Goal: Task Accomplishment & Management: Complete application form

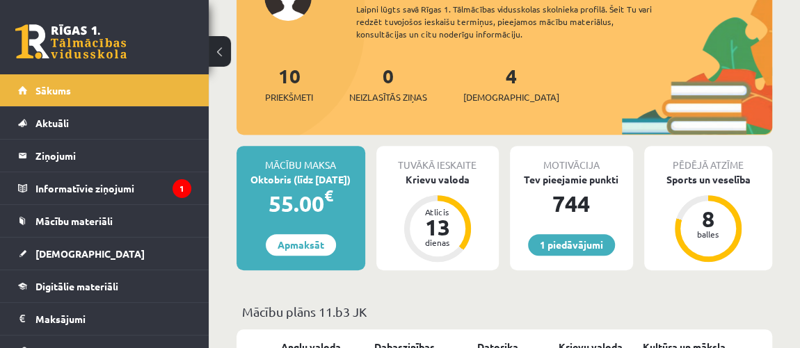
scroll to position [126, 0]
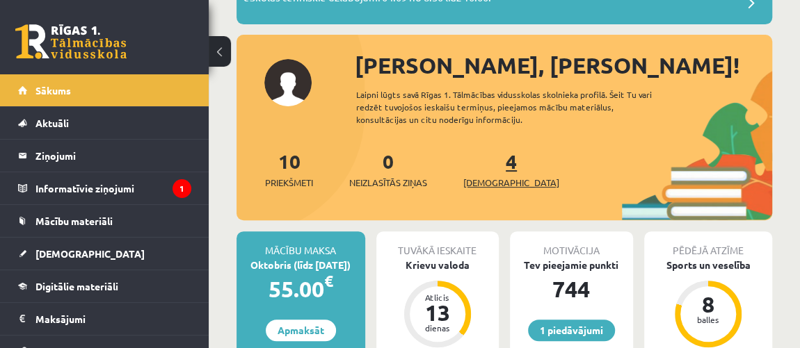
click at [482, 186] on span "[DEMOGRAPHIC_DATA]" at bounding box center [511, 183] width 96 height 14
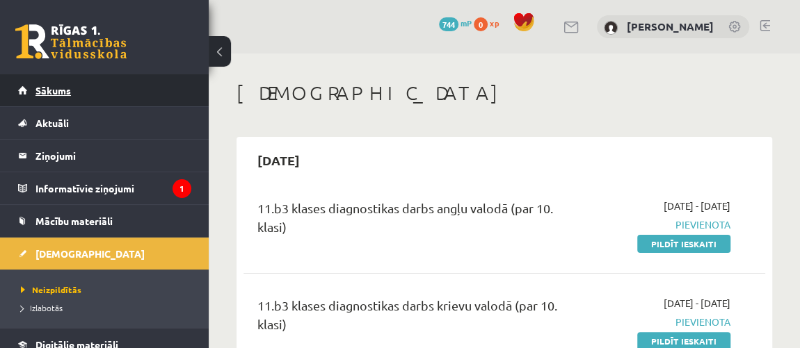
click at [88, 97] on link "Sākums" at bounding box center [104, 90] width 173 height 32
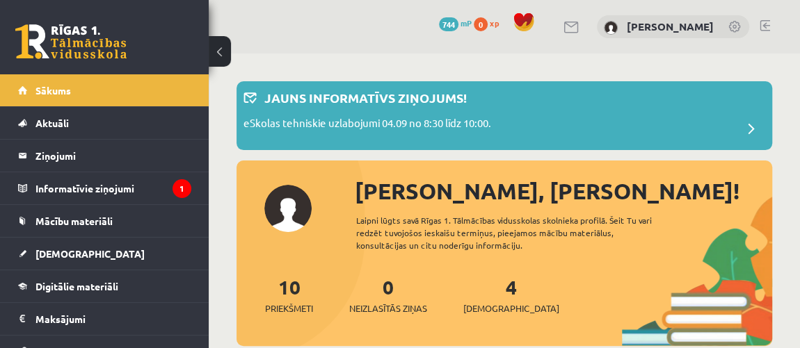
click at [736, 33] on link at bounding box center [735, 28] width 14 height 14
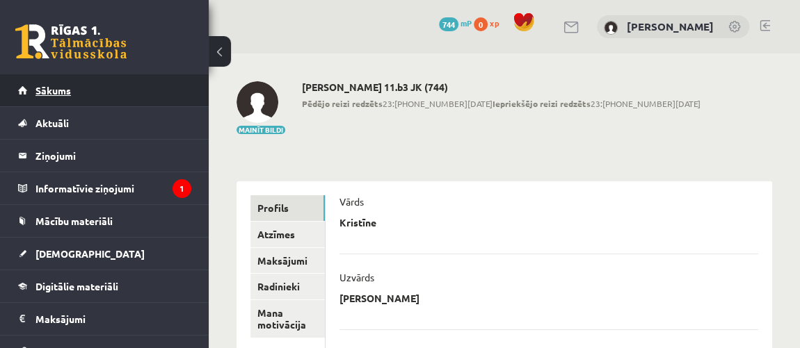
click at [58, 97] on link "Sākums" at bounding box center [104, 90] width 173 height 32
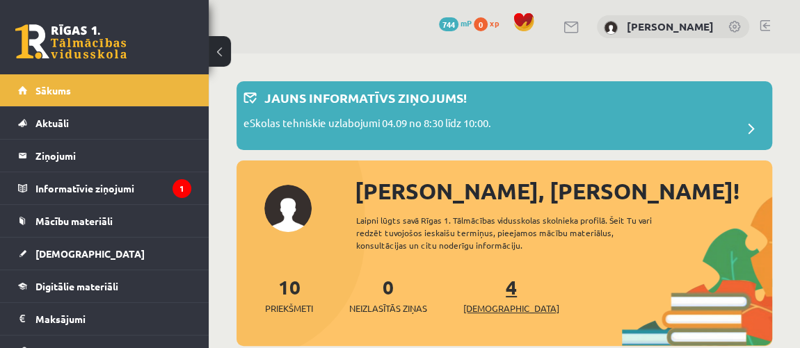
click at [483, 307] on span "[DEMOGRAPHIC_DATA]" at bounding box center [511, 309] width 96 height 14
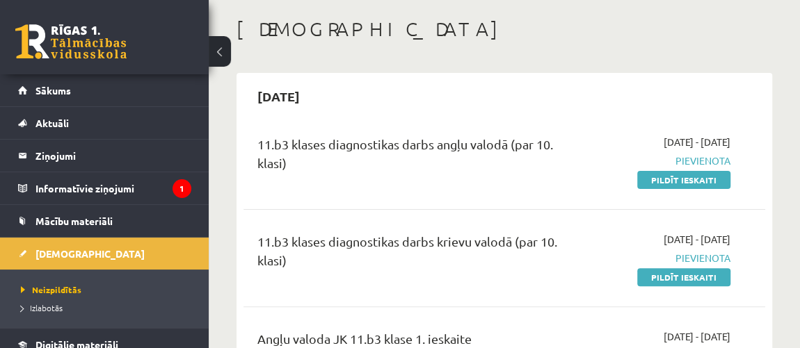
scroll to position [126, 0]
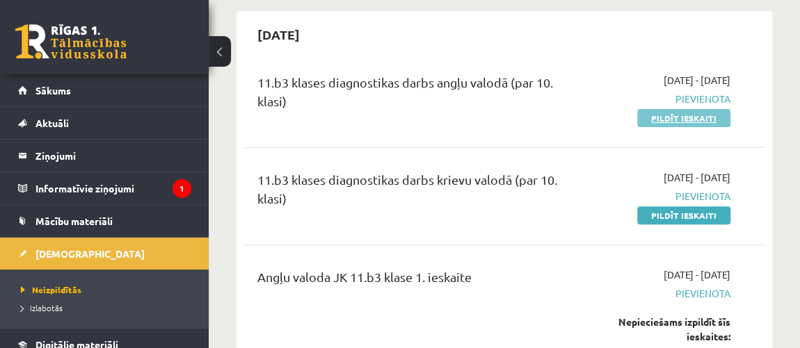
drag, startPoint x: 698, startPoint y: 127, endPoint x: 696, endPoint y: 115, distance: 12.7
click at [698, 123] on div "11.b3 klases diagnostikas darbs angļu valodā (par 10. klasi) 2025-09-01 - 2025-…" at bounding box center [503, 99] width 521 height 80
click at [691, 118] on link "Pildīt ieskaiti" at bounding box center [683, 118] width 93 height 18
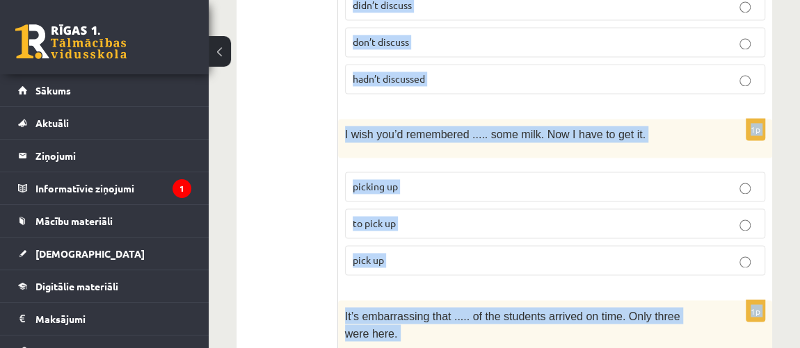
scroll to position [3711, 0]
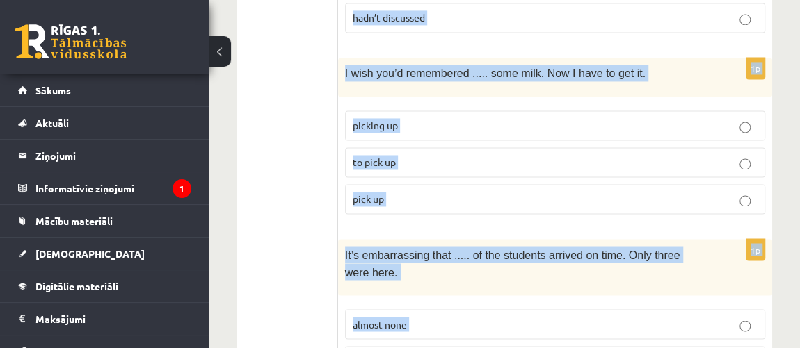
drag, startPoint x: 350, startPoint y: 234, endPoint x: 421, endPoint y: 315, distance: 108.4
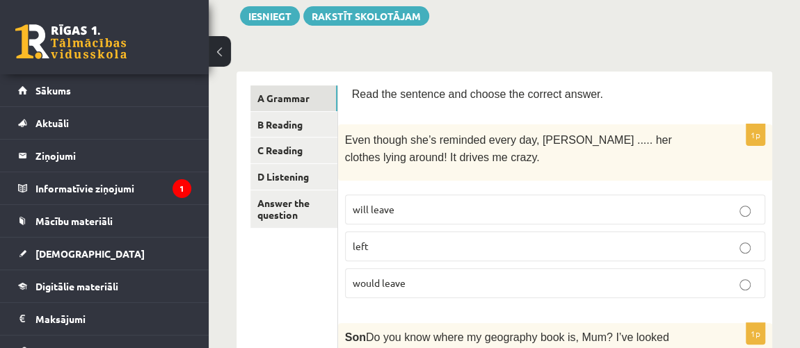
scroll to position [189, 0]
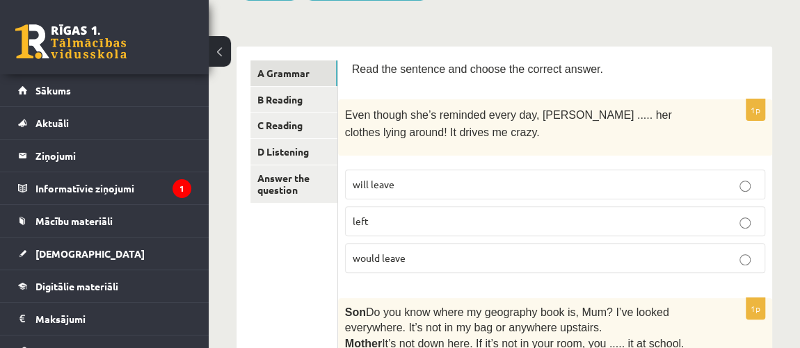
click at [408, 185] on p "will leave" at bounding box center [554, 184] width 405 height 15
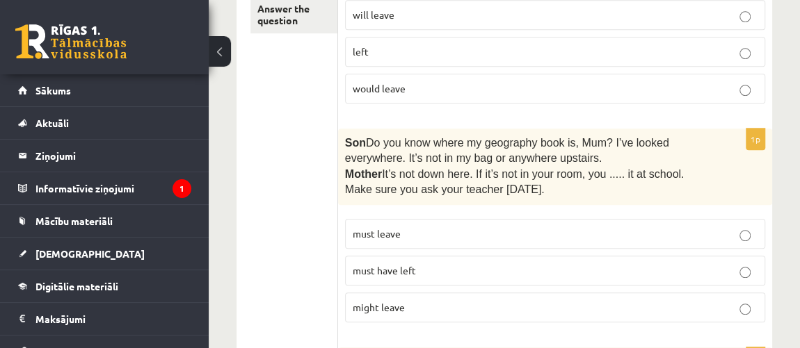
scroll to position [442, 0]
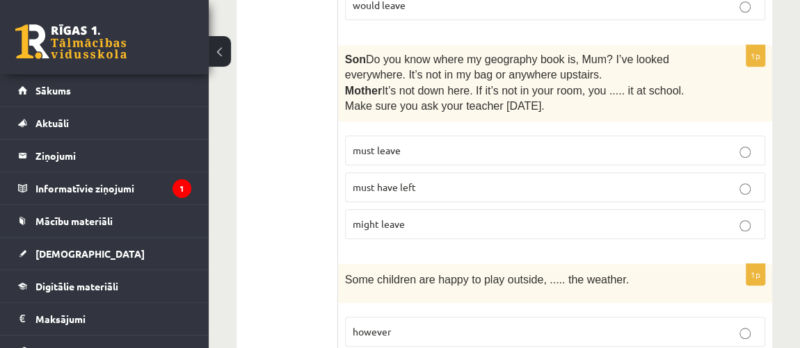
click at [453, 181] on p "must have left" at bounding box center [554, 187] width 405 height 15
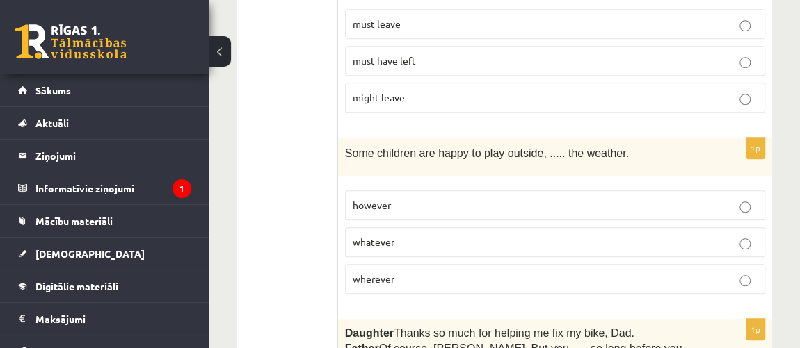
scroll to position [632, 0]
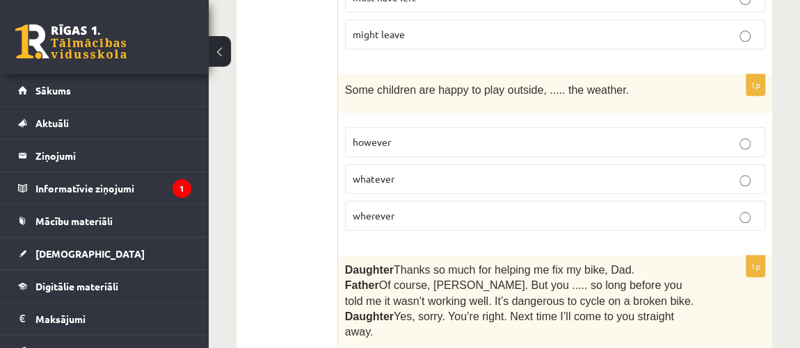
click at [460, 172] on p "whatever" at bounding box center [554, 179] width 405 height 15
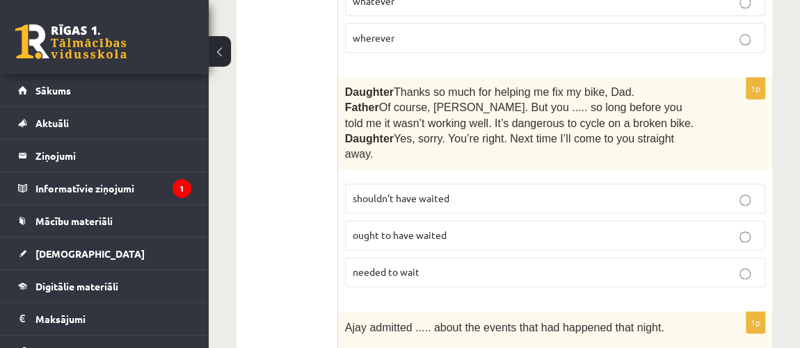
scroll to position [821, 0]
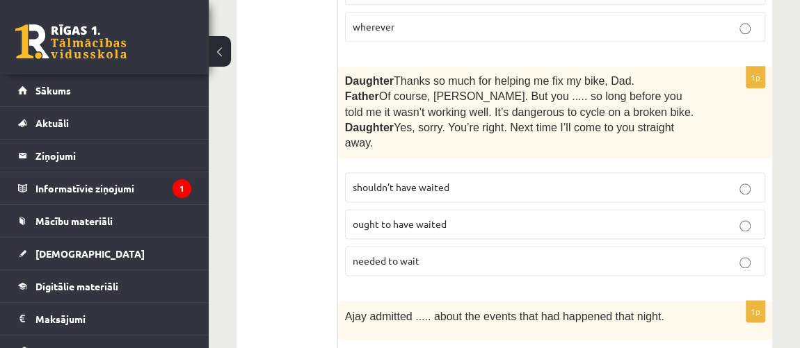
click at [461, 180] on p "shouldn’t have waited" at bounding box center [554, 187] width 405 height 15
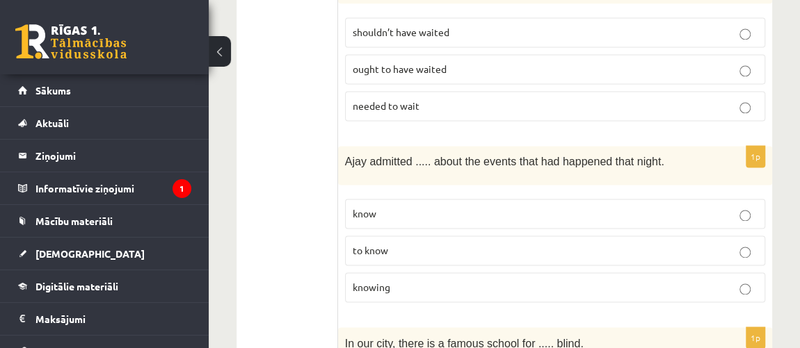
scroll to position [1011, 0]
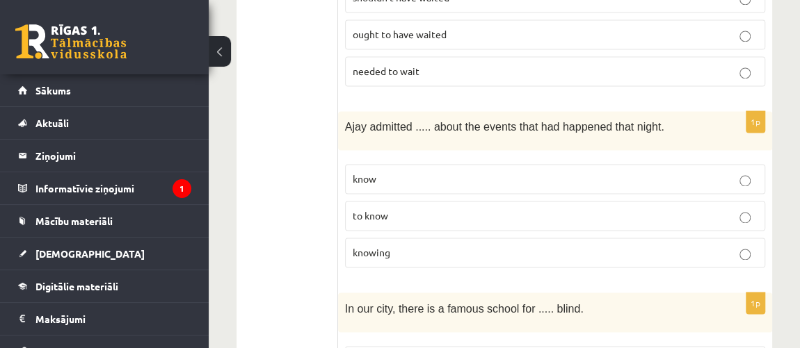
click at [409, 238] on label "knowing" at bounding box center [555, 253] width 420 height 30
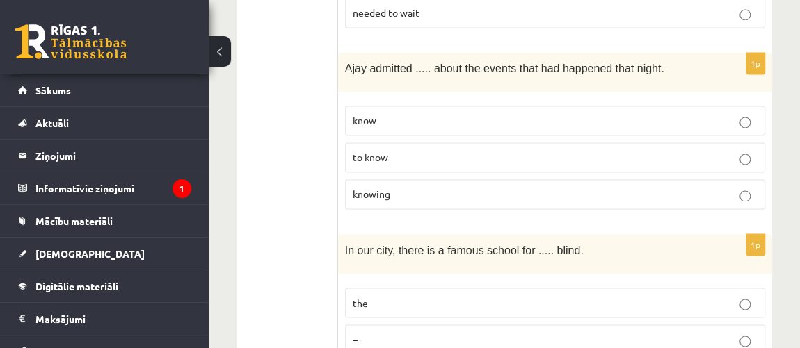
scroll to position [1201, 0]
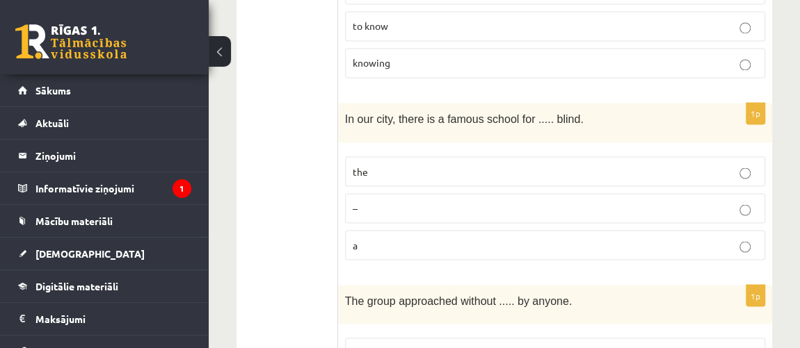
click at [407, 164] on p "the" at bounding box center [554, 171] width 405 height 15
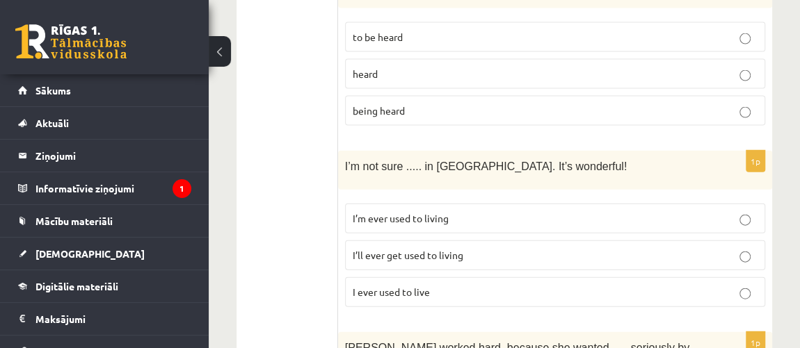
scroll to position [1453, 0]
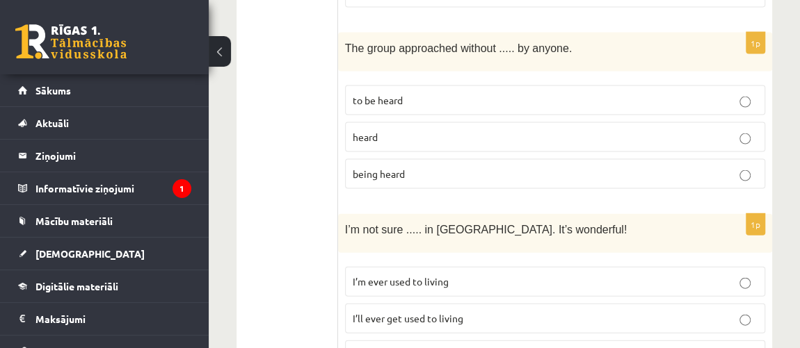
click at [526, 311] on p "I’ll ever get used to living" at bounding box center [554, 318] width 405 height 15
click at [479, 167] on p "being heard" at bounding box center [554, 174] width 405 height 15
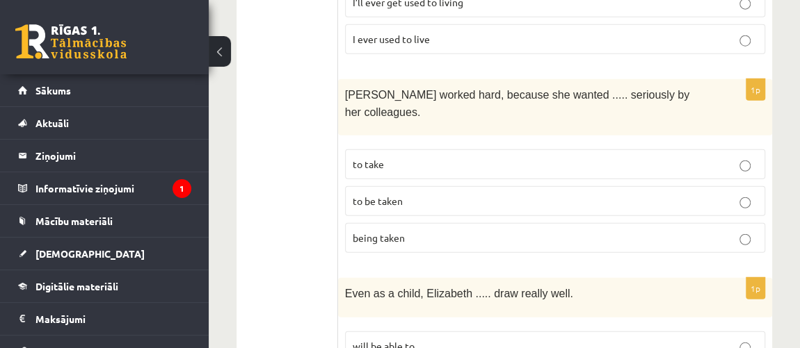
scroll to position [1833, 0]
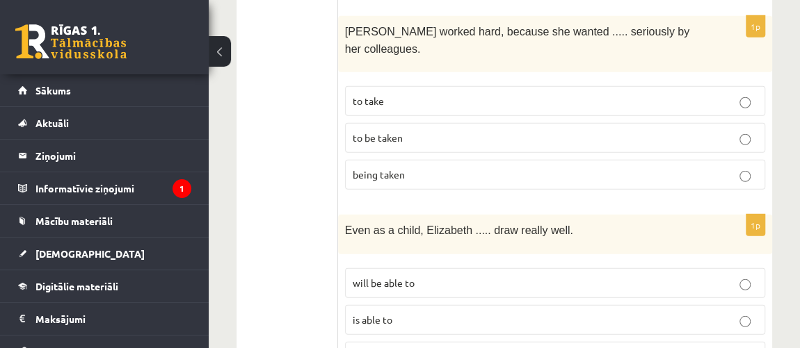
click at [456, 131] on p "to be taken" at bounding box center [554, 138] width 405 height 15
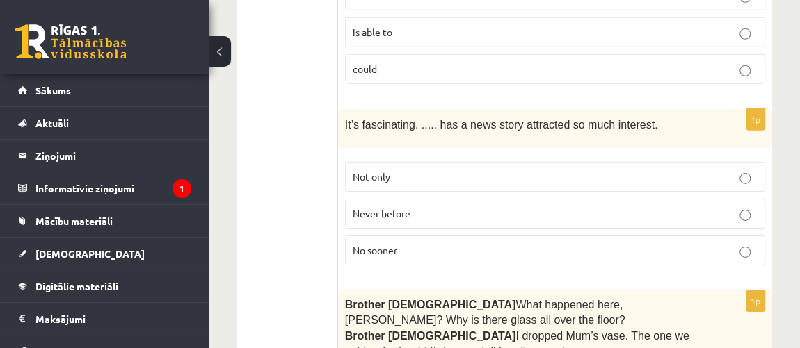
scroll to position [2148, 0]
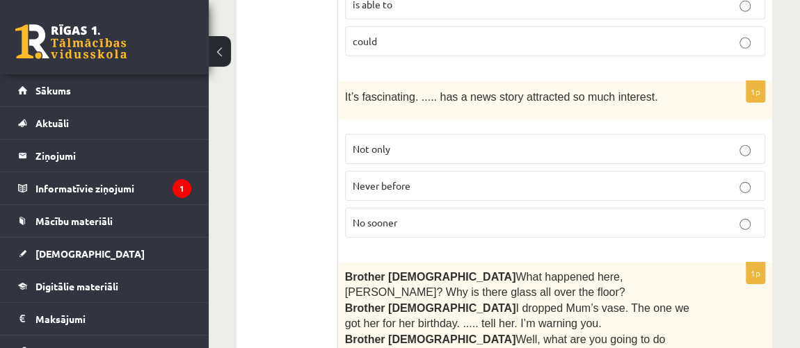
click at [439, 179] on p "Never before" at bounding box center [554, 186] width 405 height 15
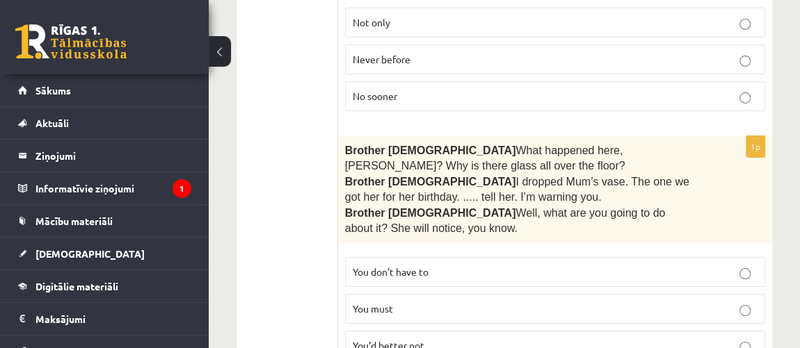
scroll to position [2338, 0]
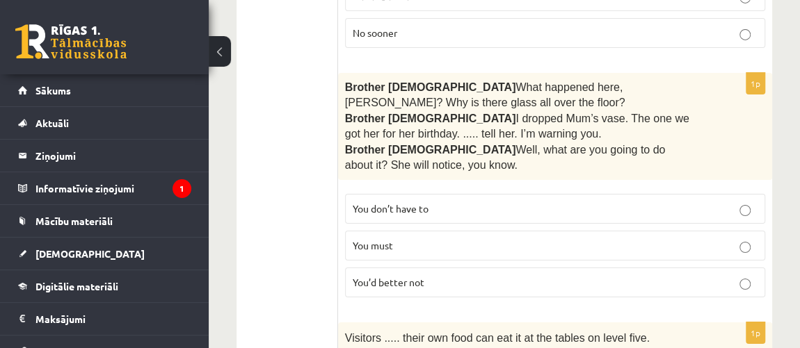
click at [456, 275] on p "You’d better not" at bounding box center [554, 282] width 405 height 15
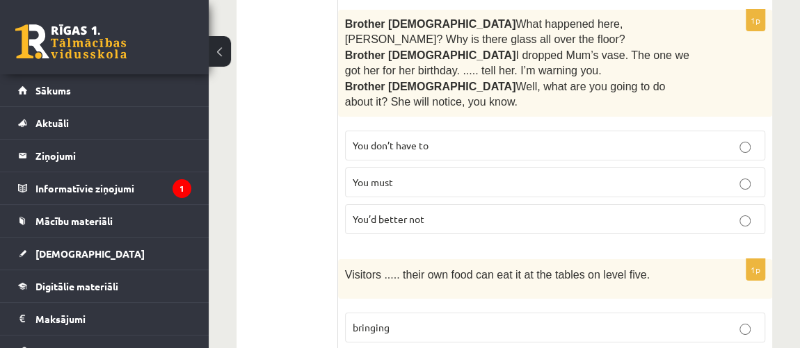
scroll to position [2465, 0]
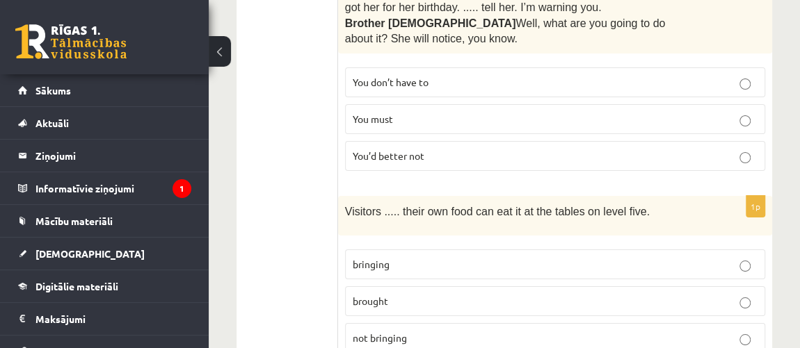
click at [403, 257] on p "bringing" at bounding box center [554, 264] width 405 height 15
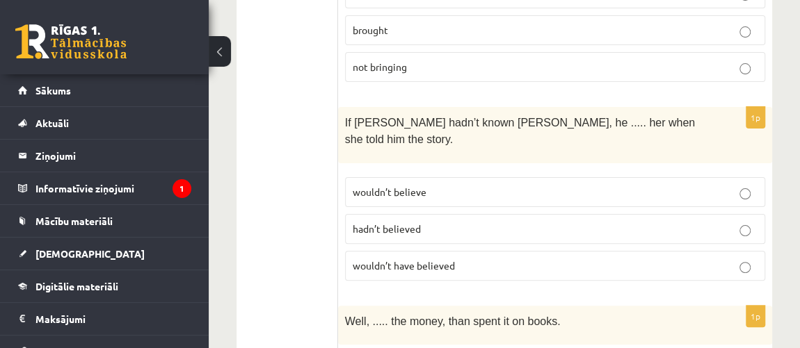
scroll to position [2780, 0]
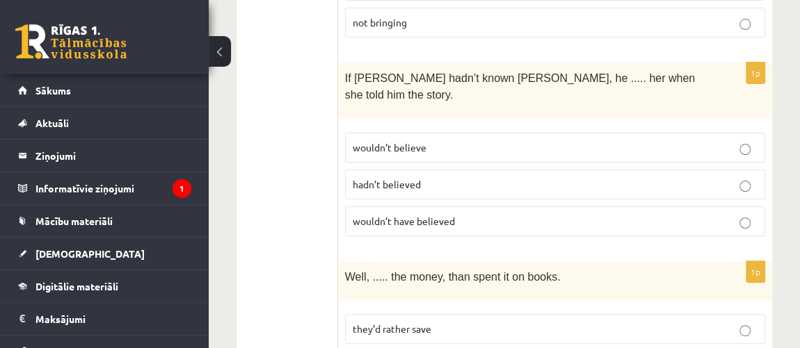
click at [453, 215] on span "wouldn’t have believed" at bounding box center [403, 221] width 102 height 13
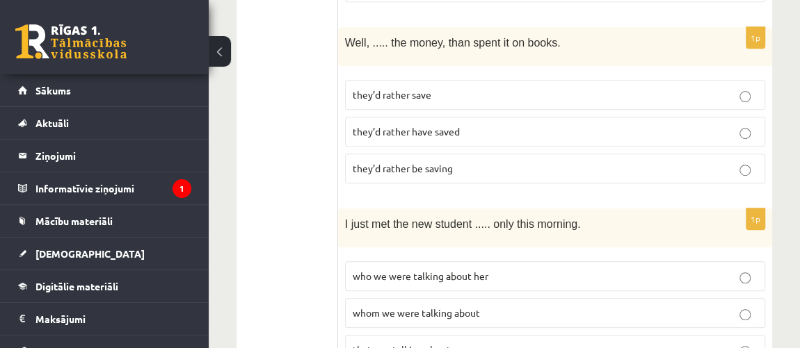
scroll to position [3033, 0]
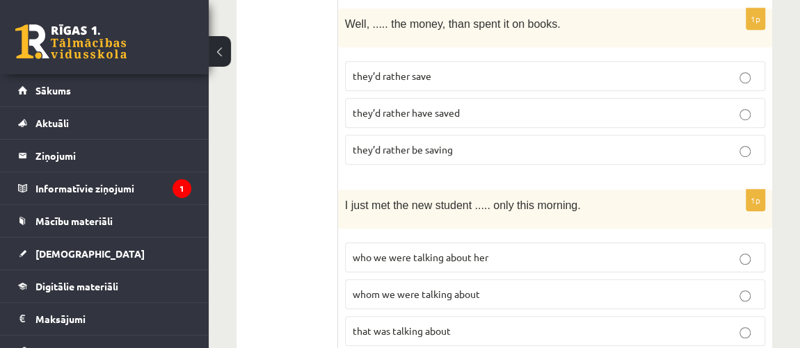
click at [512, 287] on p "whom we were talking about" at bounding box center [554, 294] width 405 height 15
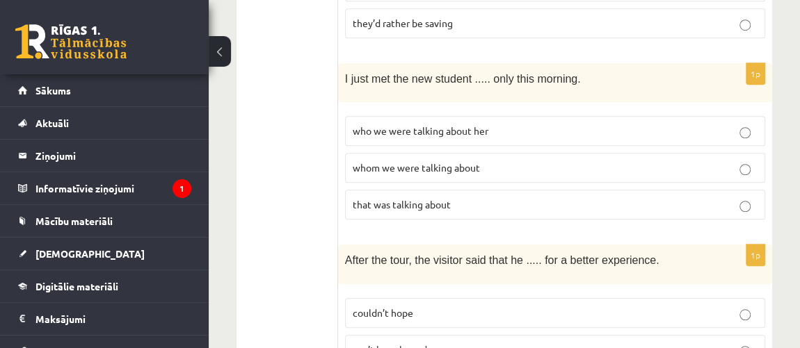
scroll to position [3223, 0]
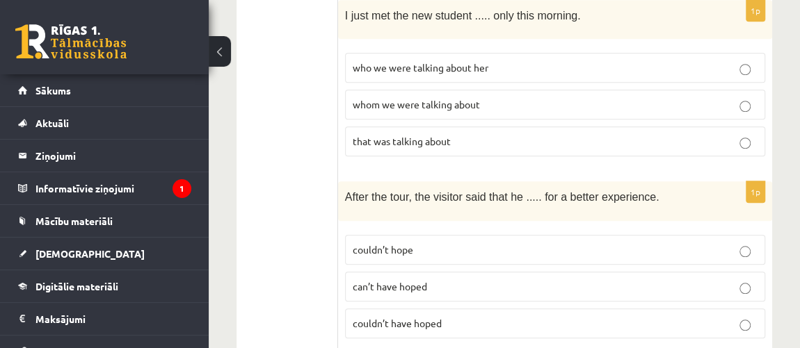
click at [468, 316] on p "couldn’t have hoped" at bounding box center [554, 323] width 405 height 15
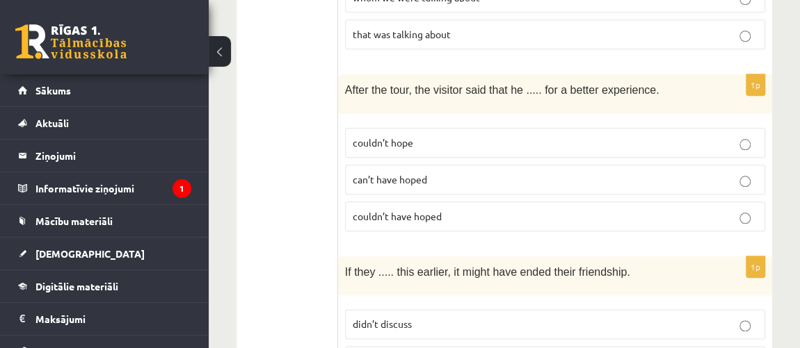
scroll to position [3350, 0]
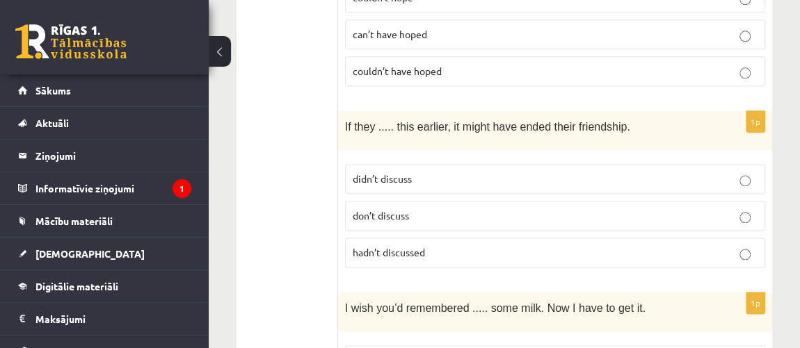
scroll to position [3539, 0]
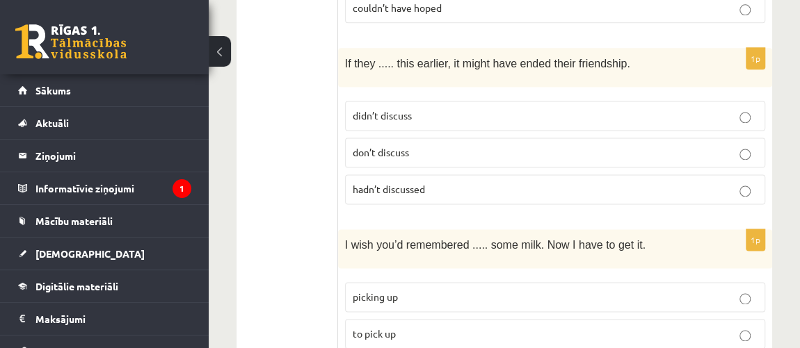
click at [465, 327] on p "to pick up" at bounding box center [554, 334] width 405 height 15
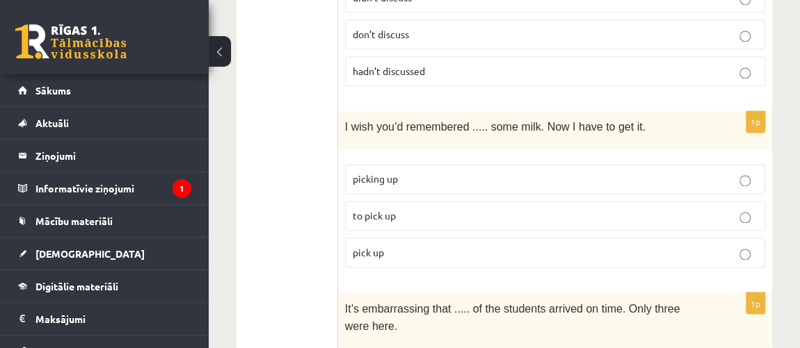
scroll to position [3711, 0]
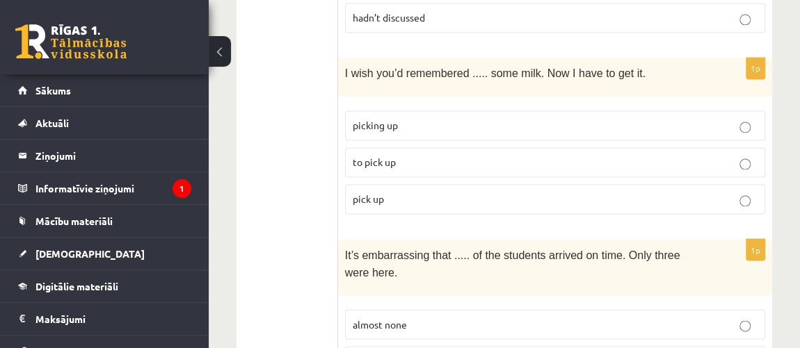
click at [479, 317] on p "almost none" at bounding box center [554, 324] width 405 height 15
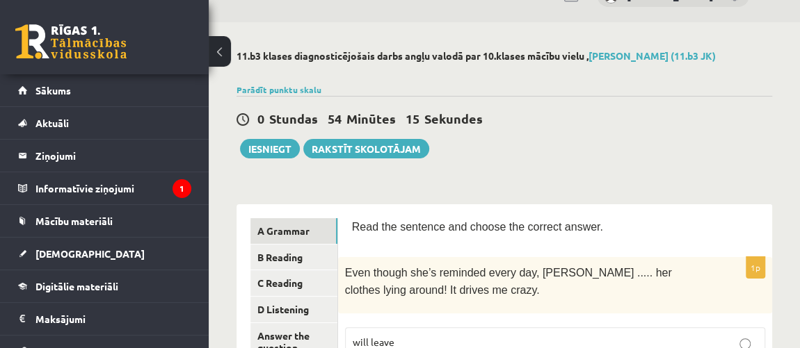
scroll to position [126, 0]
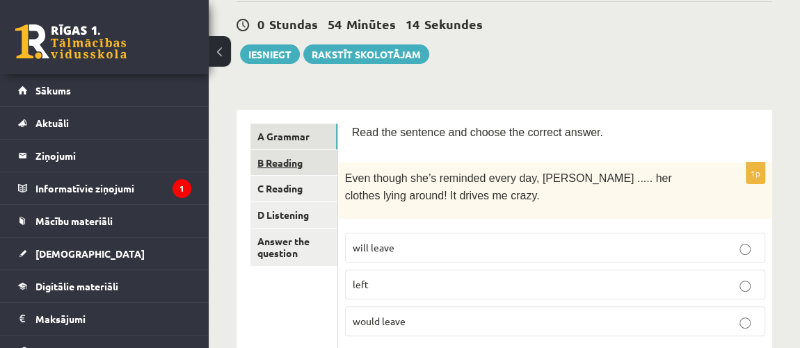
click at [289, 154] on link "B Reading" at bounding box center [293, 163] width 87 height 26
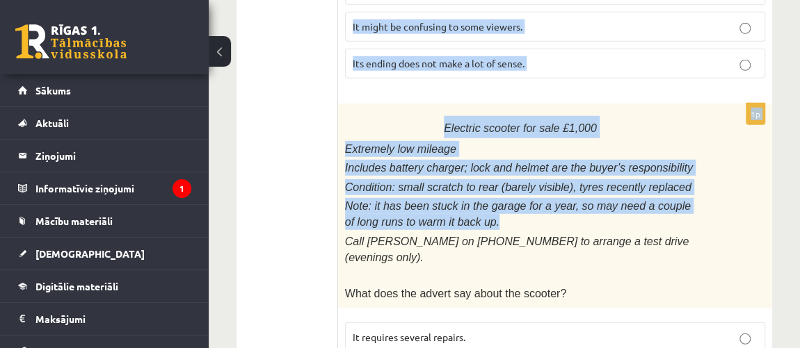
scroll to position [1917, 0]
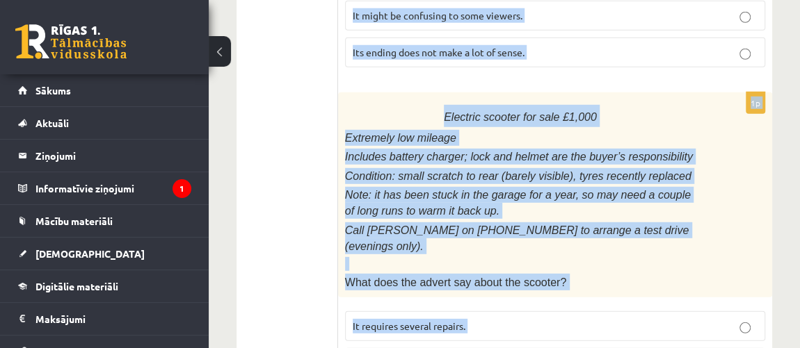
drag, startPoint x: 454, startPoint y: 111, endPoint x: 686, endPoint y: 329, distance: 317.7
copy form "Home ..... About Fashionista Today’s looks are inspired by the autumn-winter co…"
click at [393, 105] on p "Electric scooter for sale £1,000" at bounding box center [520, 116] width 350 height 22
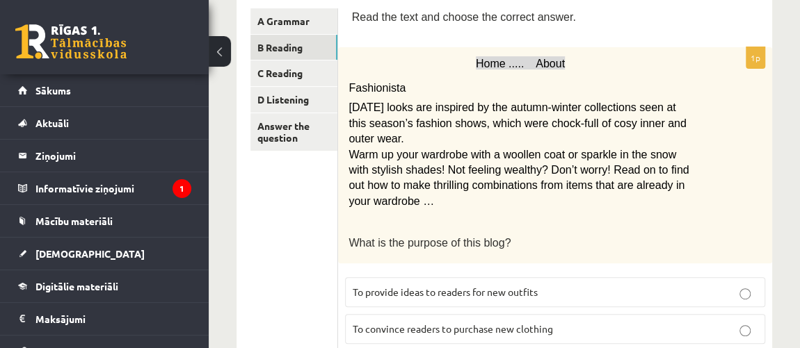
scroll to position [316, 0]
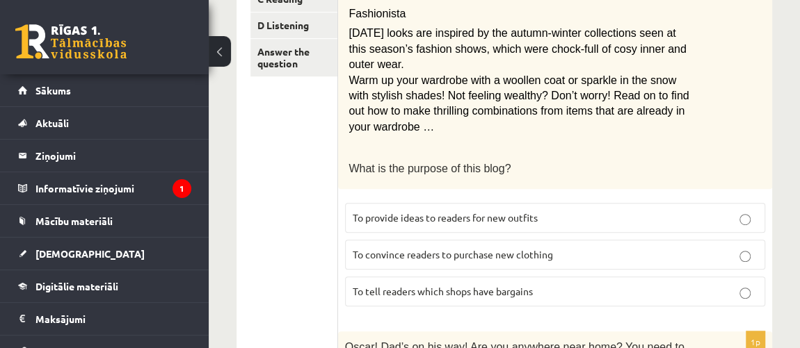
click at [521, 211] on p "To provide ideas to readers for new outfits" at bounding box center [554, 218] width 405 height 15
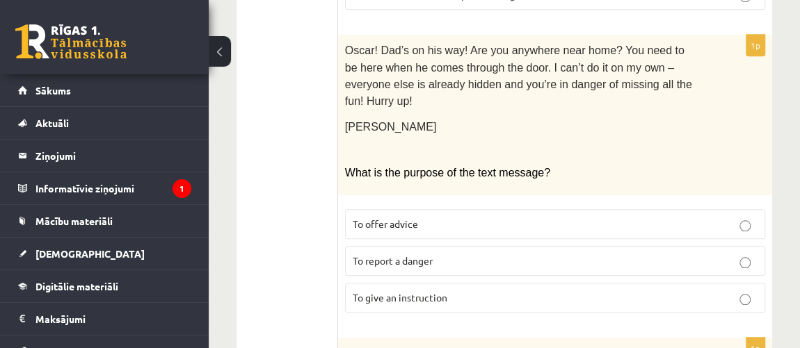
scroll to position [632, 0]
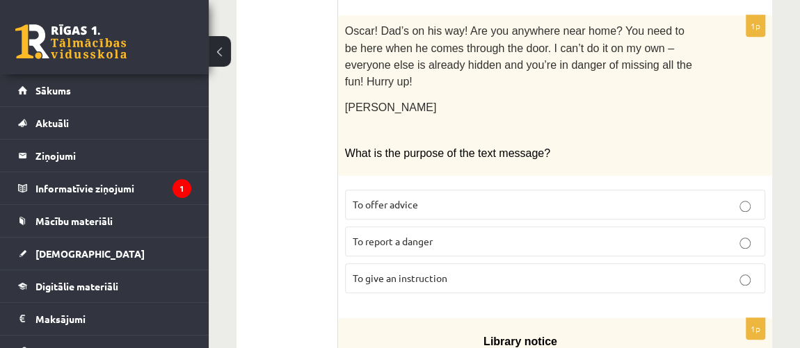
click at [467, 271] on p "To give an instruction" at bounding box center [554, 278] width 405 height 15
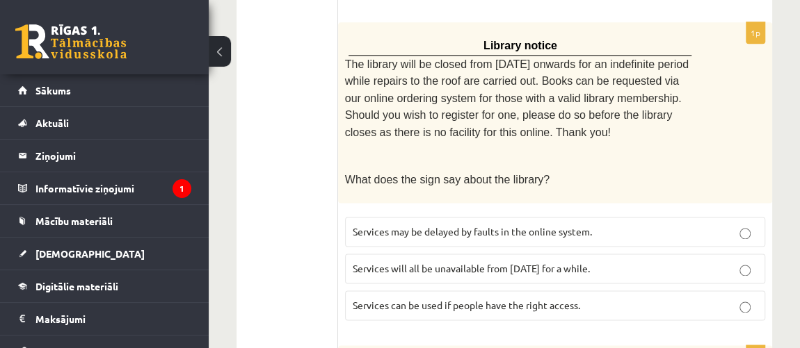
scroll to position [948, 0]
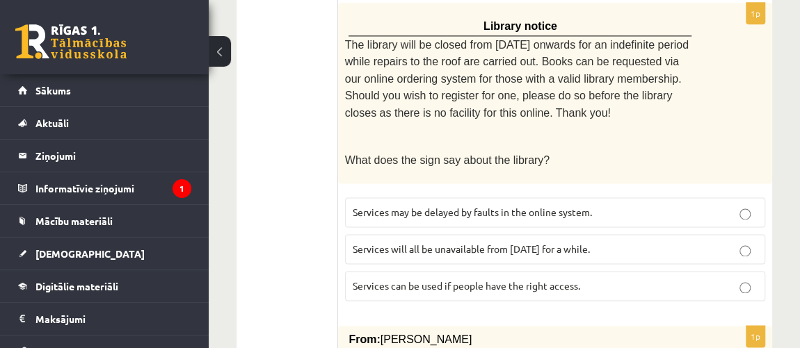
click at [573, 271] on label "Services can be used if people have the right access." at bounding box center [555, 286] width 420 height 30
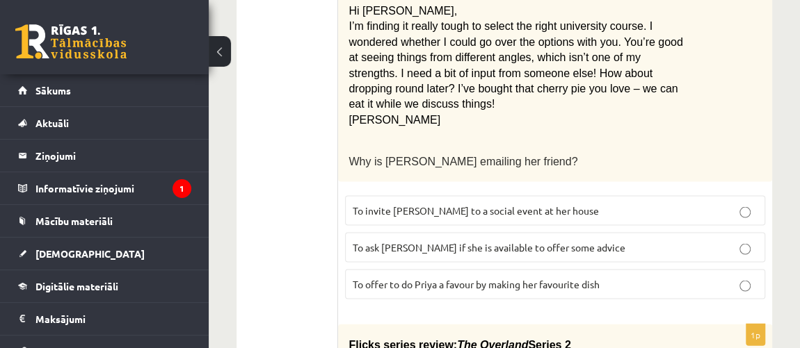
scroll to position [1327, 0]
click at [646, 240] on p "To ask Priya if she is available to offer some advice" at bounding box center [554, 247] width 405 height 15
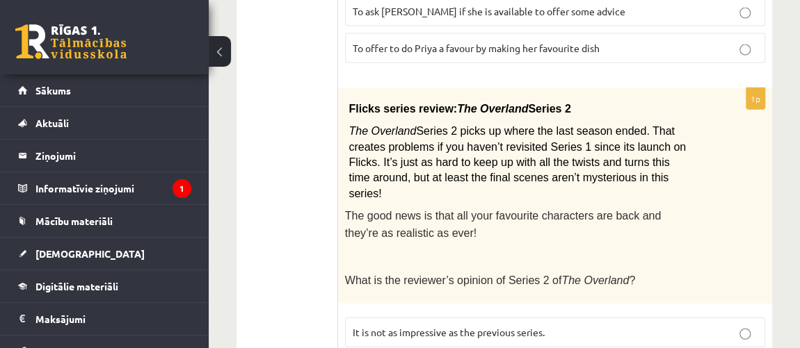
scroll to position [1580, 0]
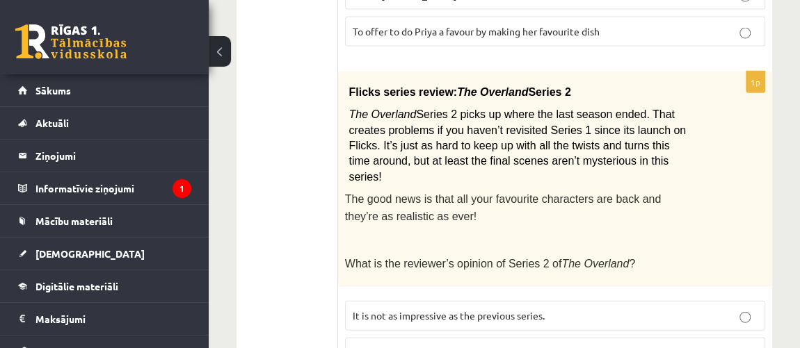
click at [562, 338] on label "It might be confusing to some viewers." at bounding box center [555, 353] width 420 height 30
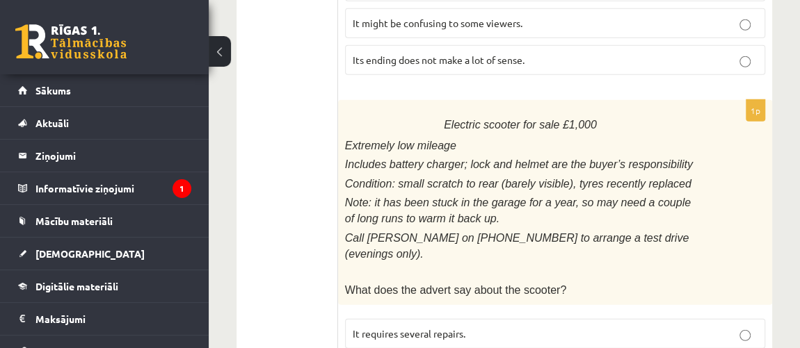
scroll to position [1917, 0]
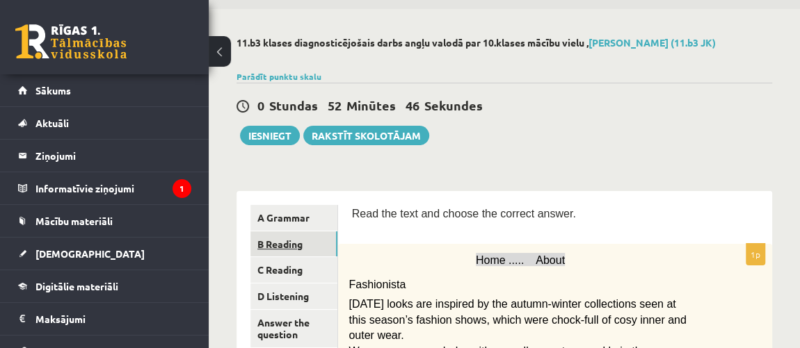
scroll to position [63, 0]
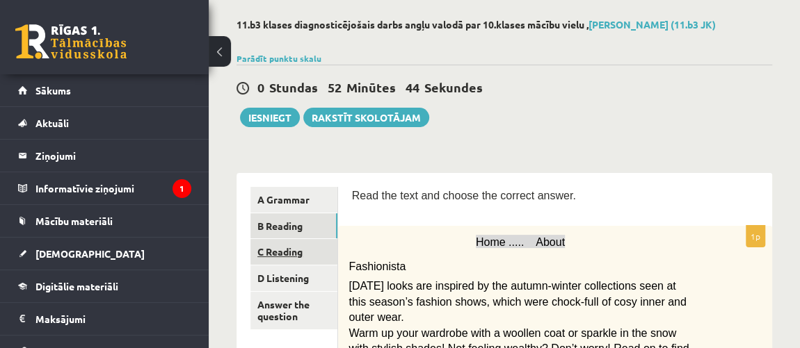
click at [325, 257] on link "C Reading" at bounding box center [293, 252] width 87 height 26
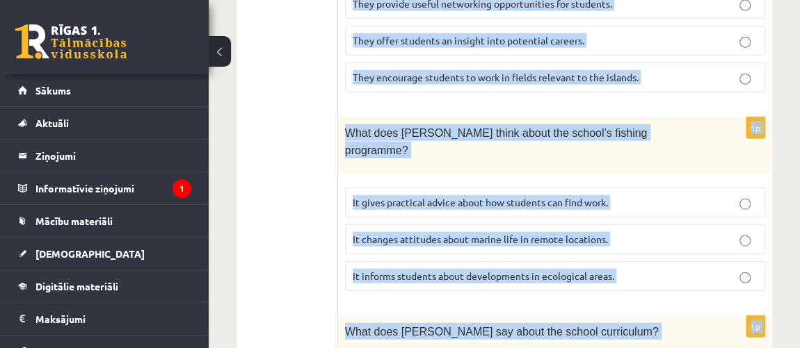
scroll to position [1733, 0]
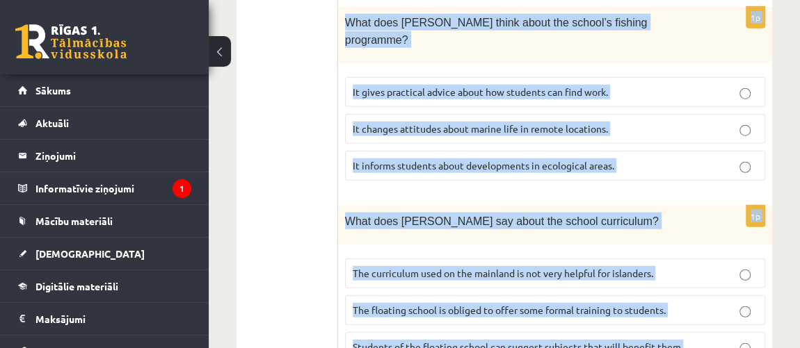
drag, startPoint x: 352, startPoint y: 184, endPoint x: 745, endPoint y: 307, distance: 411.6
copy form "Read the article about an unusual school and choose the correct answer for each…"
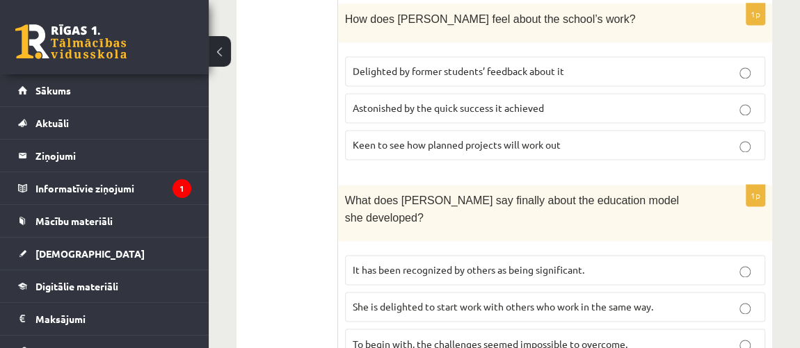
scroll to position [848, 0]
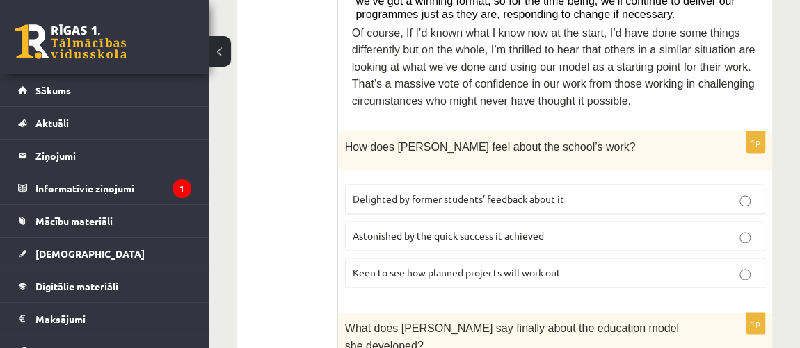
click at [622, 192] on p "Delighted by former students’ feedback about it" at bounding box center [554, 199] width 405 height 15
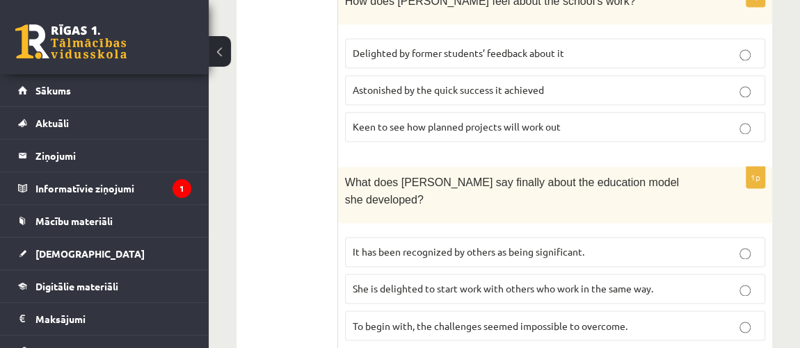
scroll to position [1037, 0]
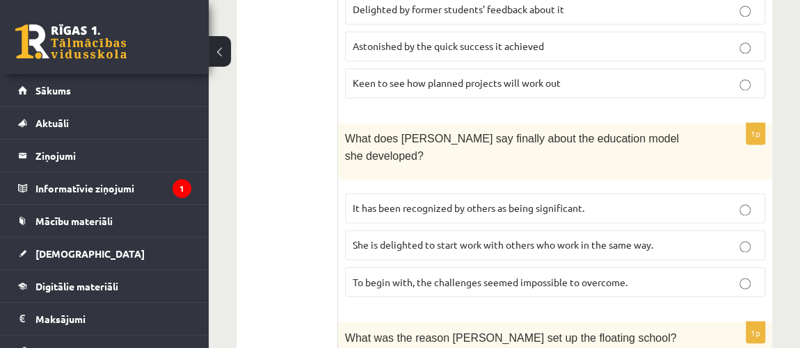
click at [575, 193] on label "It has been recognized by others as being significant." at bounding box center [555, 208] width 420 height 30
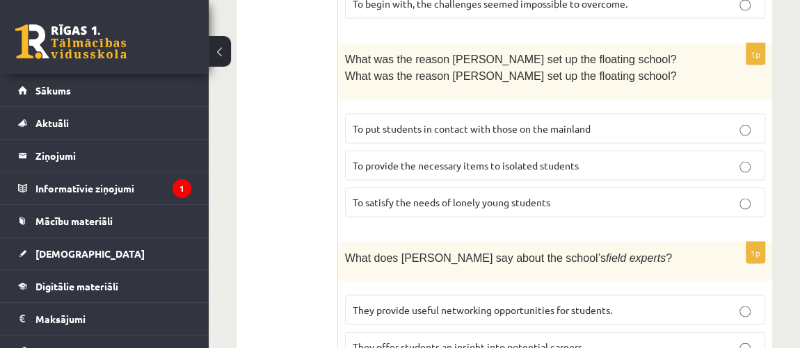
scroll to position [1290, 0]
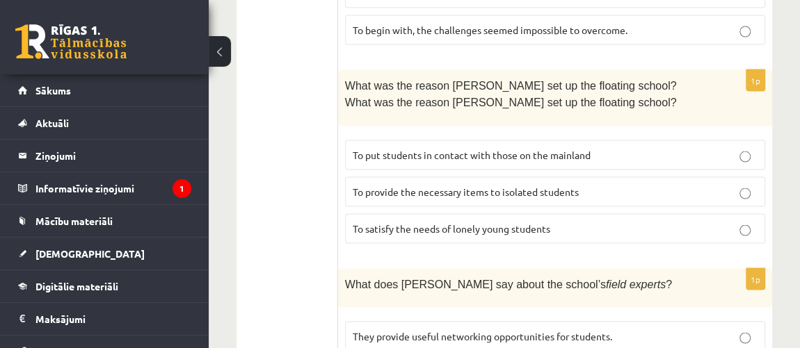
click at [576, 185] on span "To provide the necessary items to isolated students" at bounding box center [465, 191] width 226 height 13
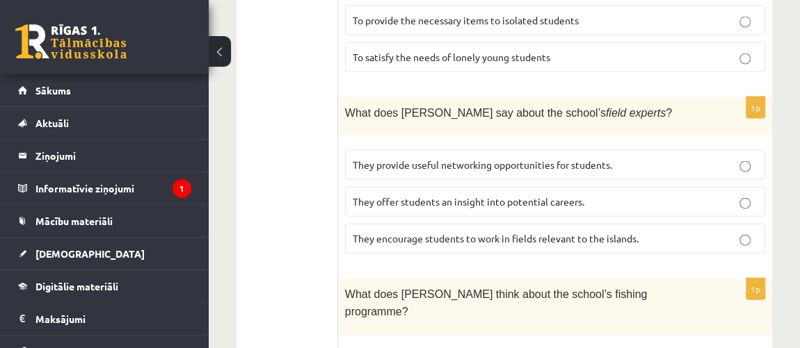
scroll to position [1480, 0]
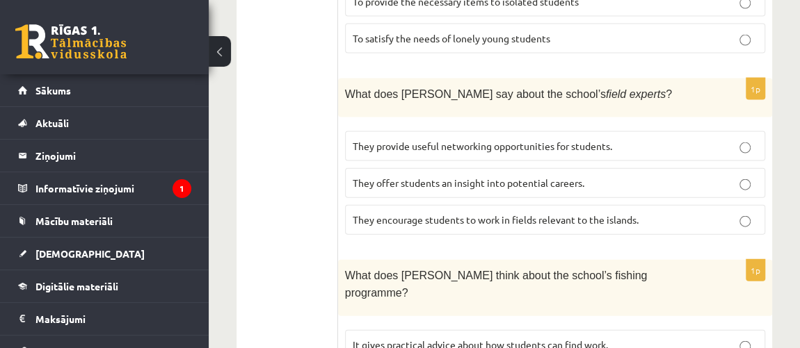
click at [619, 176] on p "They offer students an insight into potential careers." at bounding box center [554, 183] width 405 height 15
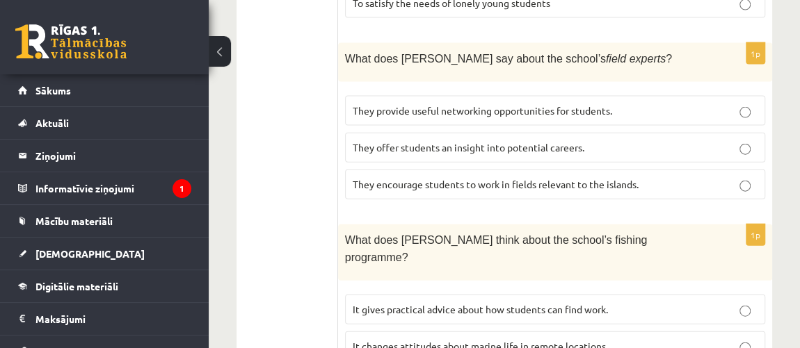
scroll to position [1543, 0]
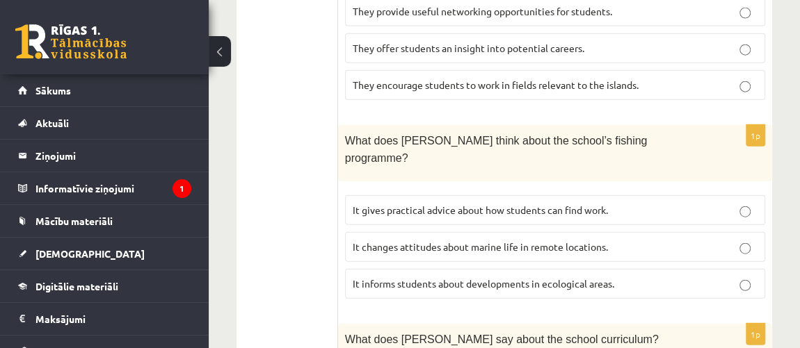
scroll to position [1733, 0]
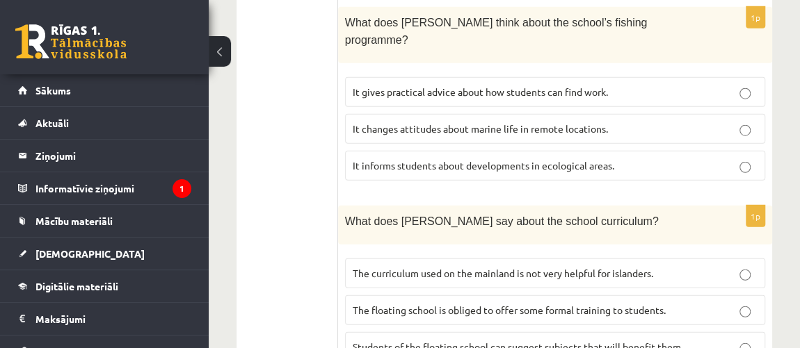
click at [664, 266] on p "The curriculum used on the mainland is not very helpful for islanders." at bounding box center [554, 273] width 405 height 15
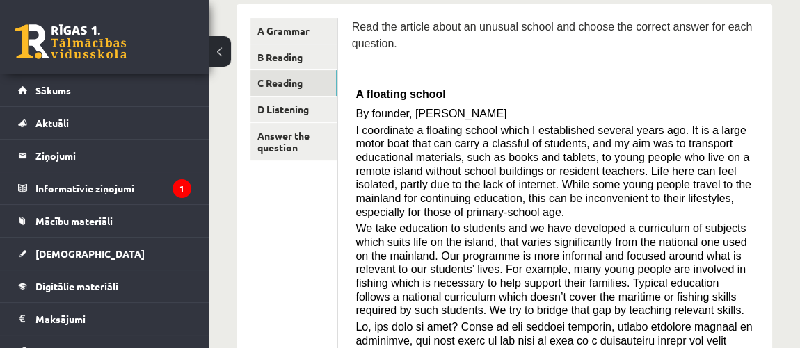
scroll to position [89, 0]
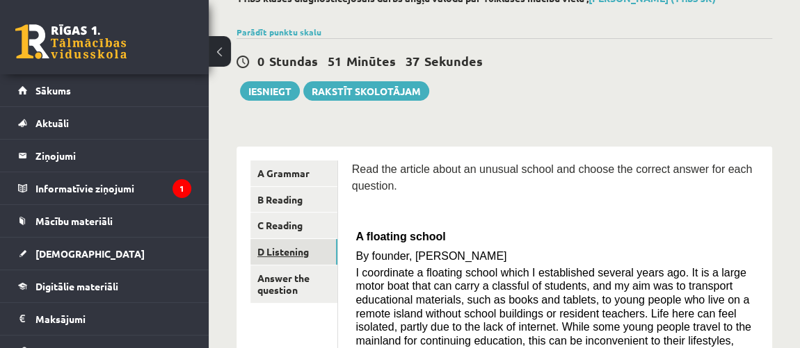
click at [275, 260] on link "D Listening" at bounding box center [293, 252] width 87 height 26
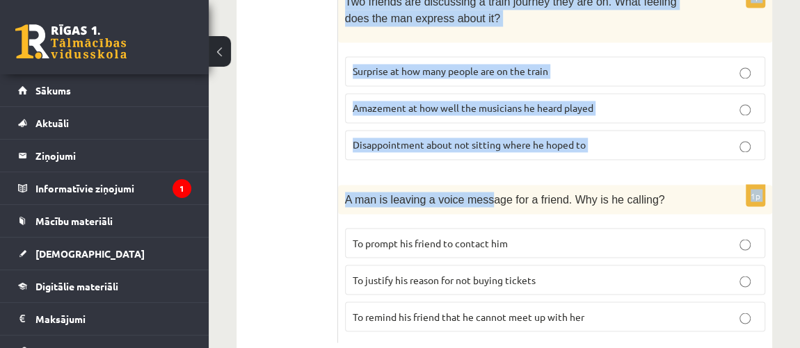
scroll to position [1126, 0]
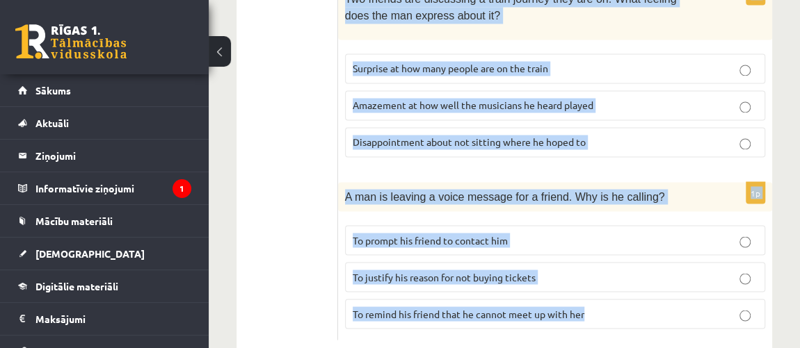
drag, startPoint x: 350, startPoint y: 143, endPoint x: 607, endPoint y: 303, distance: 303.3
copy form "wo friends are talking about surfing. What do they agree about? It takes a lot …"
click at [525, 132] on div "1p Two friends are discussing a train journey they are on. What feeling does th…" at bounding box center [555, 75] width 434 height 185
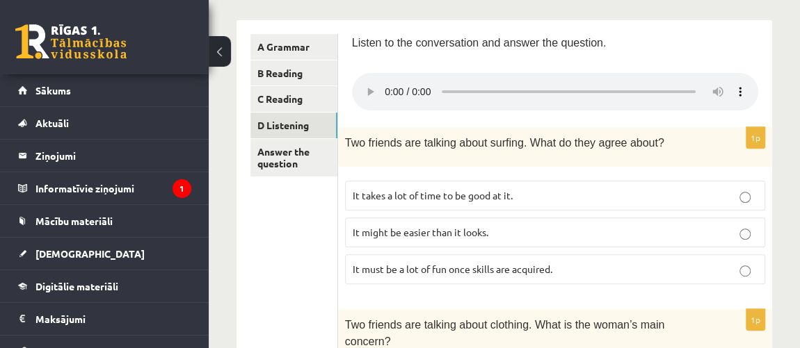
scroll to position [241, 0]
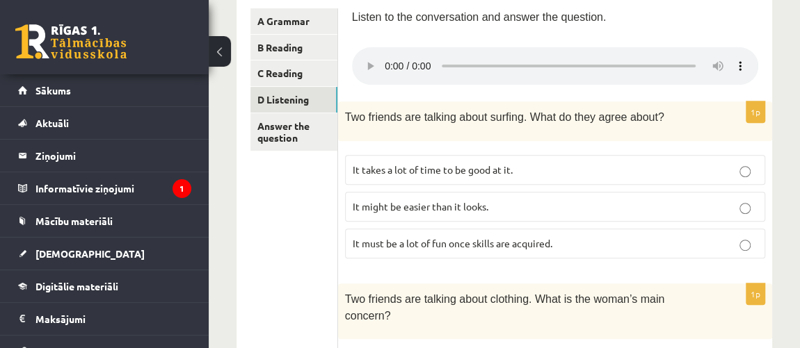
click at [572, 238] on p "It must be a lot of fun once skills are acquired." at bounding box center [554, 243] width 405 height 15
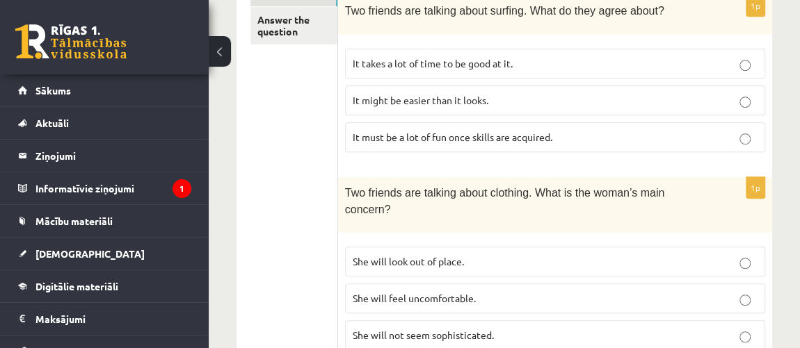
scroll to position [368, 0]
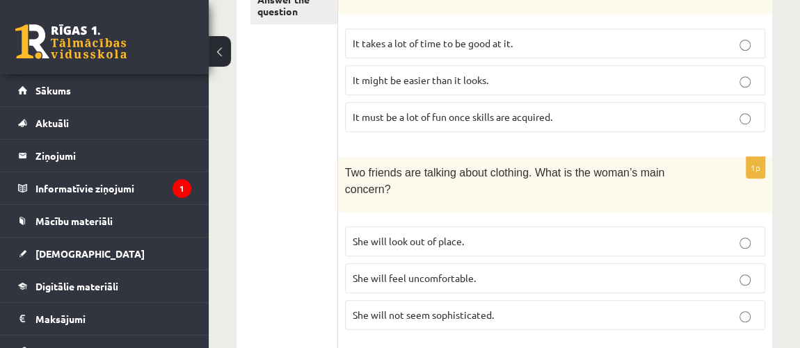
click at [558, 234] on p "She will look out of place." at bounding box center [554, 241] width 405 height 15
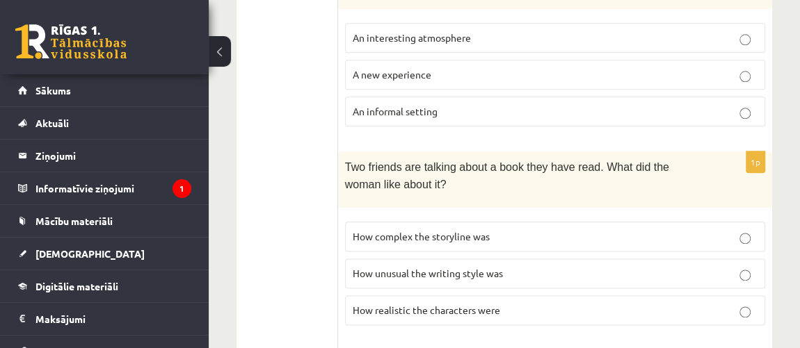
scroll to position [747, 0]
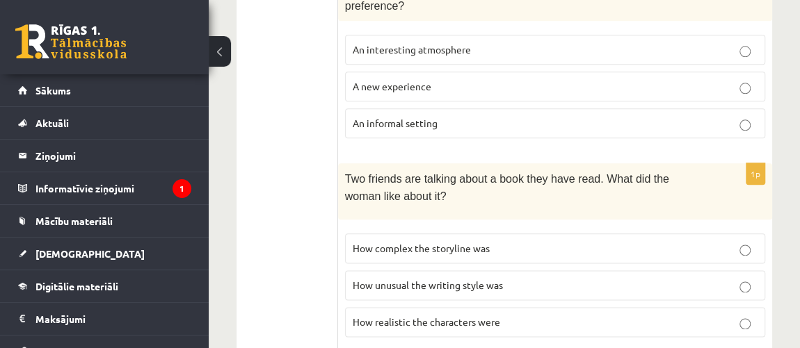
click at [503, 35] on label "An interesting atmosphere" at bounding box center [555, 50] width 420 height 30
click at [526, 315] on p "How realistic the characters were" at bounding box center [554, 322] width 405 height 15
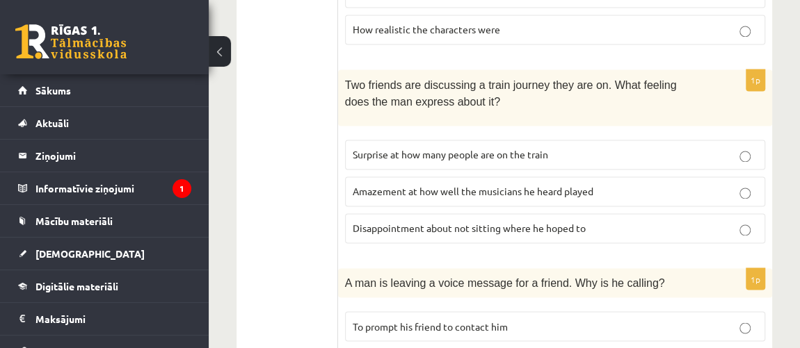
scroll to position [1126, 0]
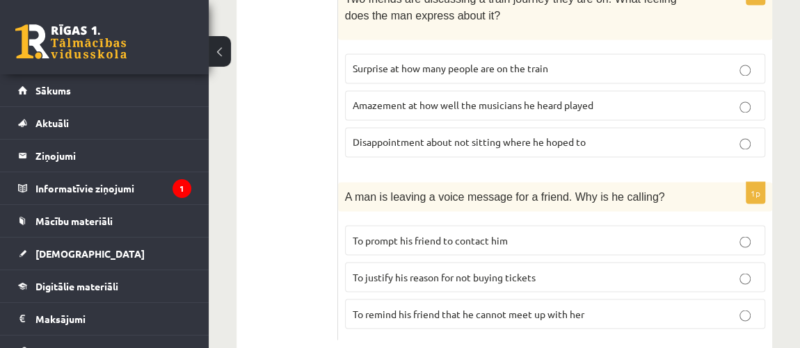
click at [597, 135] on p "Disappointment about not sitting where he hoped to" at bounding box center [554, 142] width 405 height 15
click at [619, 307] on p "To remind his friend that he cannot meet up with her" at bounding box center [554, 314] width 405 height 15
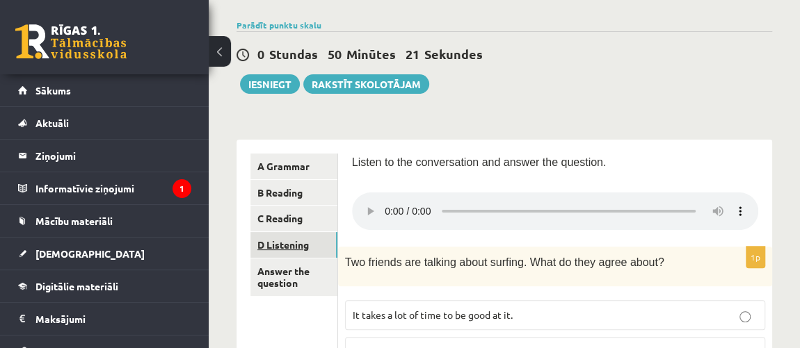
scroll to position [115, 0]
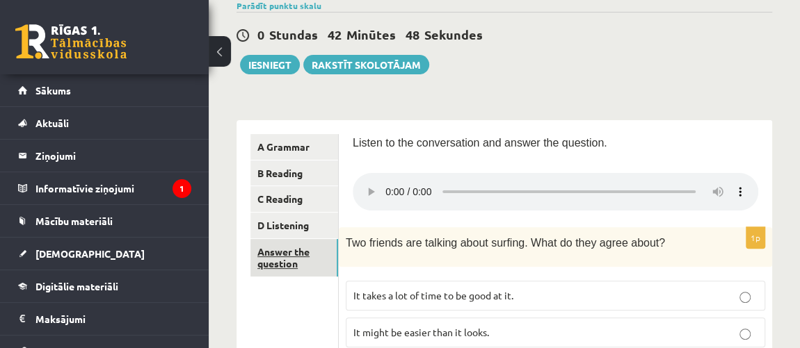
click at [279, 266] on link "Answer the question" at bounding box center [294, 258] width 88 height 38
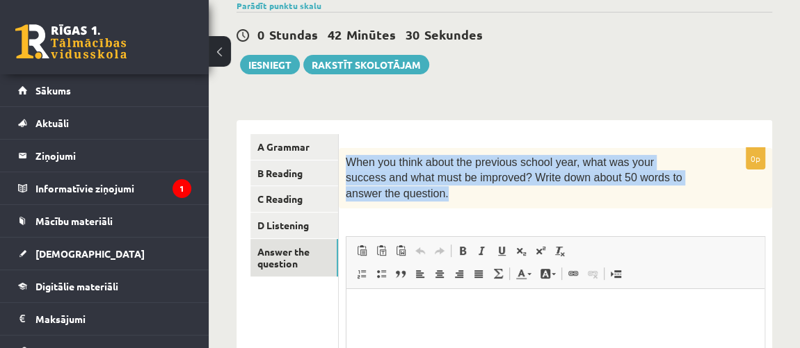
drag, startPoint x: 347, startPoint y: 159, endPoint x: 393, endPoint y: 198, distance: 60.6
click at [393, 198] on p "When you think about the previous school year, what was your success and what m…" at bounding box center [521, 178] width 350 height 47
copy span "When you think about the previous school year, what was your success and what m…"
click at [714, 167] on div "When you think about the previous school year, what was your success and what m…" at bounding box center [555, 178] width 433 height 60
drag, startPoint x: 343, startPoint y: 158, endPoint x: 391, endPoint y: 202, distance: 65.5
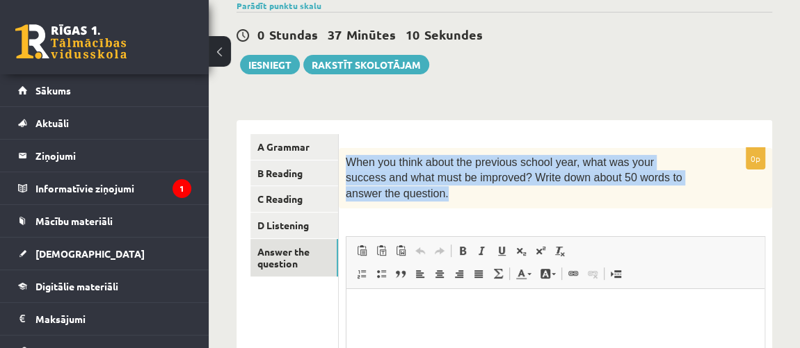
click at [391, 202] on div "When you think about the previous school year, what was your success and what m…" at bounding box center [555, 178] width 433 height 60
copy span "When you think about the previous school year, what was your success and what m…"
click at [625, 208] on div "When you think about the previous school year, what was your success and what m…" at bounding box center [555, 178] width 433 height 60
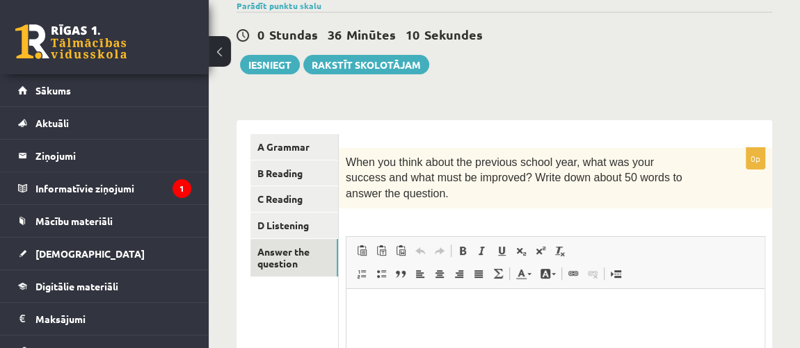
scroll to position [241, 0]
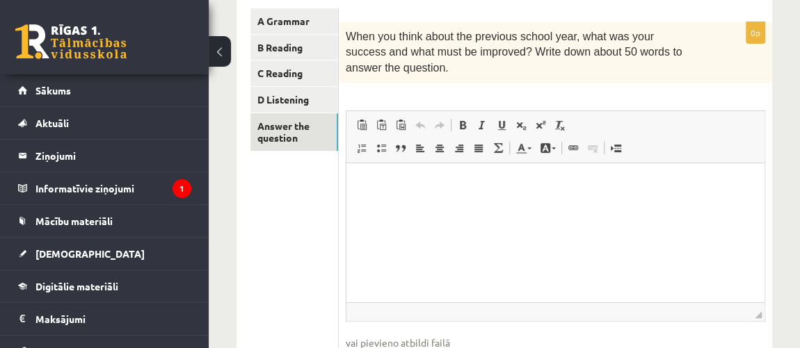
click at [453, 174] on html at bounding box center [555, 184] width 418 height 42
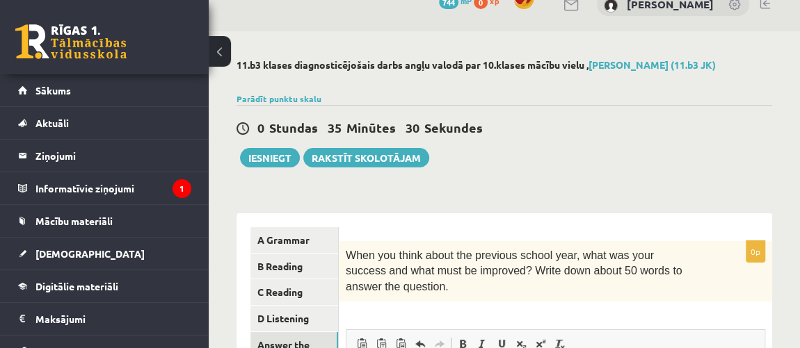
scroll to position [18, 0]
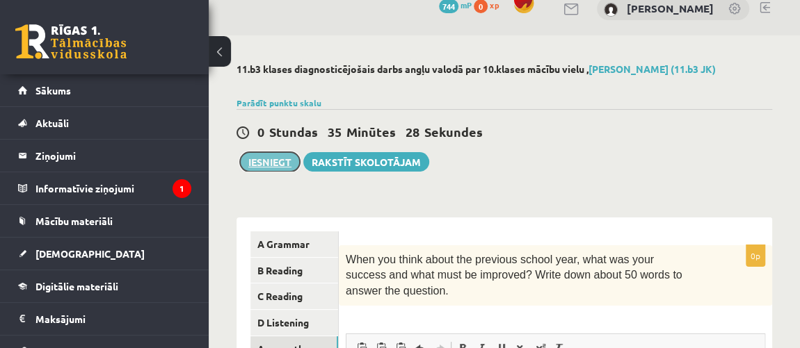
click at [276, 154] on button "Iesniegt" at bounding box center [270, 161] width 60 height 19
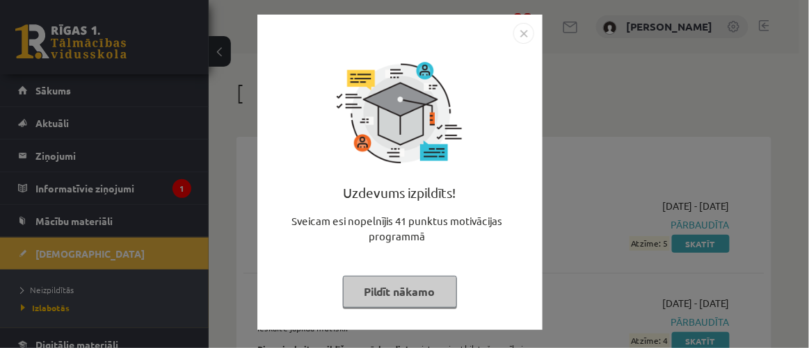
click at [396, 288] on button "Pildīt nākamo" at bounding box center [400, 292] width 114 height 32
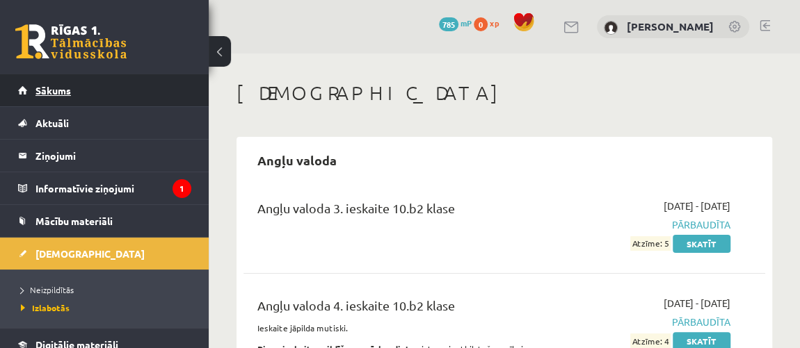
click at [33, 99] on link "Sākums" at bounding box center [104, 90] width 173 height 32
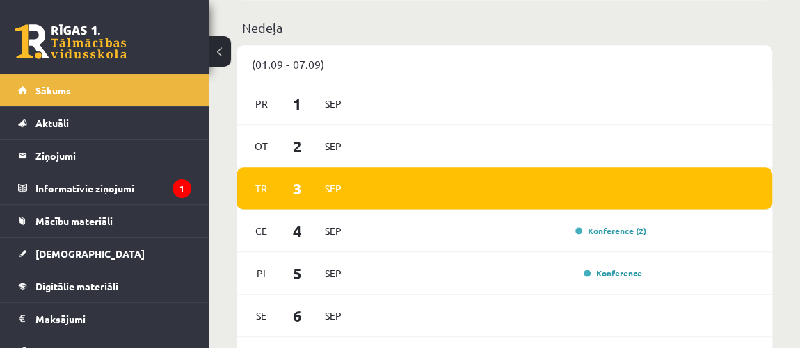
scroll to position [884, 0]
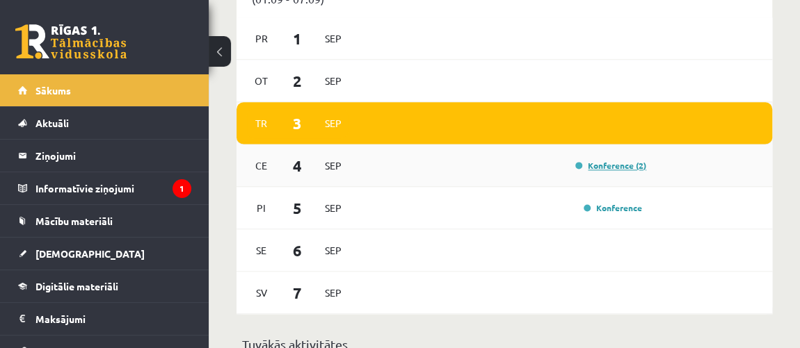
click at [613, 165] on link "Konference (2)" at bounding box center [610, 165] width 71 height 11
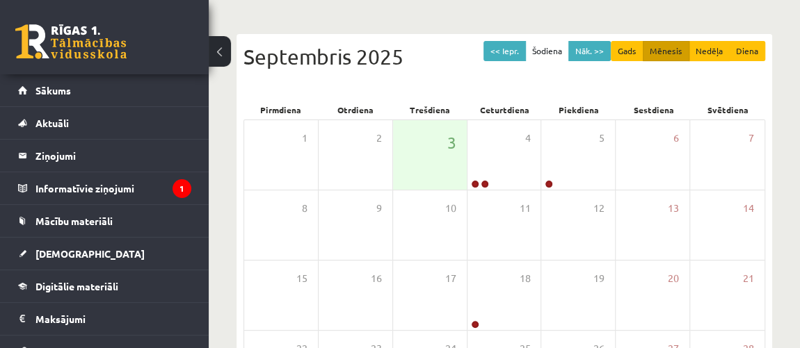
scroll to position [126, 0]
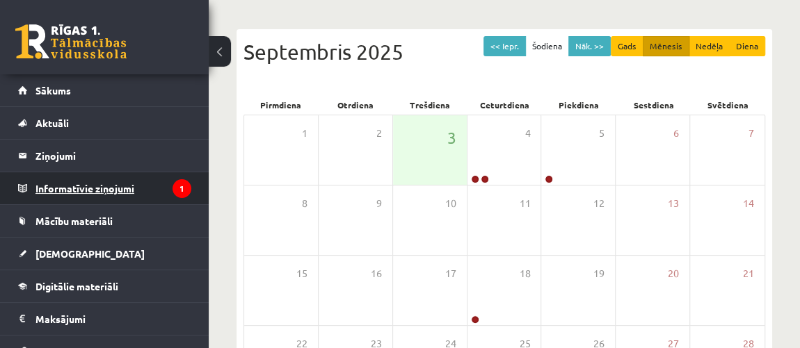
click at [160, 188] on legend "Informatīvie ziņojumi 1" at bounding box center [113, 188] width 156 height 32
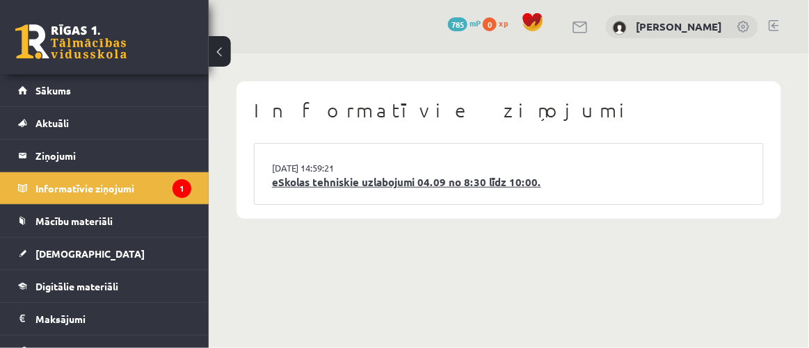
click at [384, 180] on link "eSkolas tehniskie uzlabojumi 04.09 no 8:30 līdz 10:00." at bounding box center [508, 183] width 473 height 16
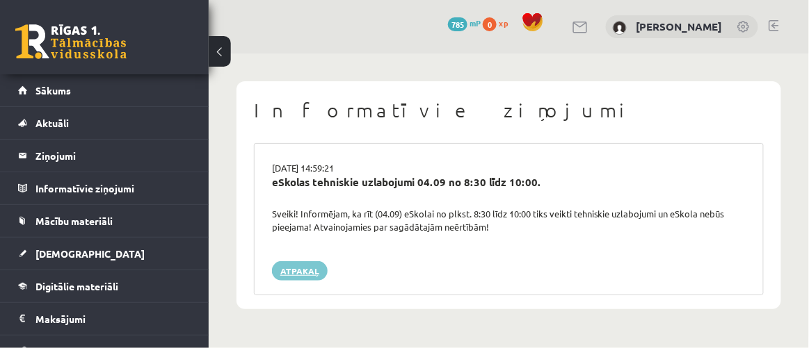
click at [300, 272] on link "Atpakaļ" at bounding box center [300, 270] width 56 height 19
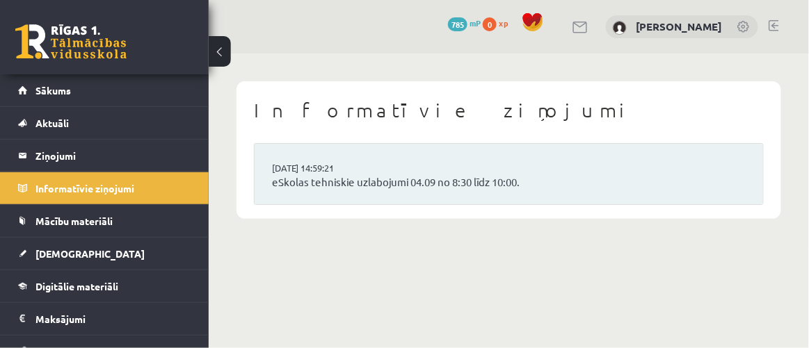
click at [78, 25] on link at bounding box center [70, 41] width 111 height 35
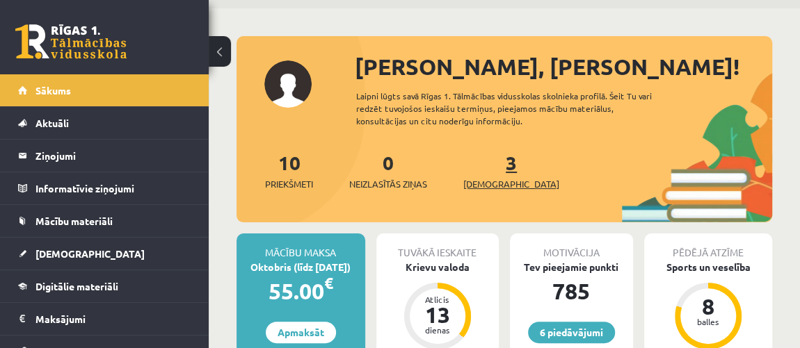
scroll to position [63, 0]
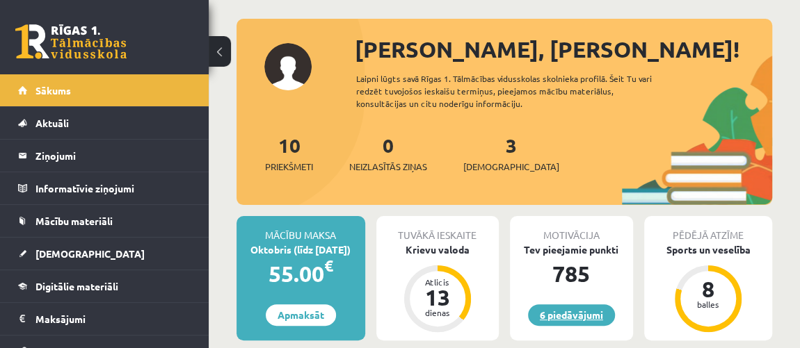
click at [574, 318] on link "6 piedāvājumi" at bounding box center [571, 316] width 87 height 22
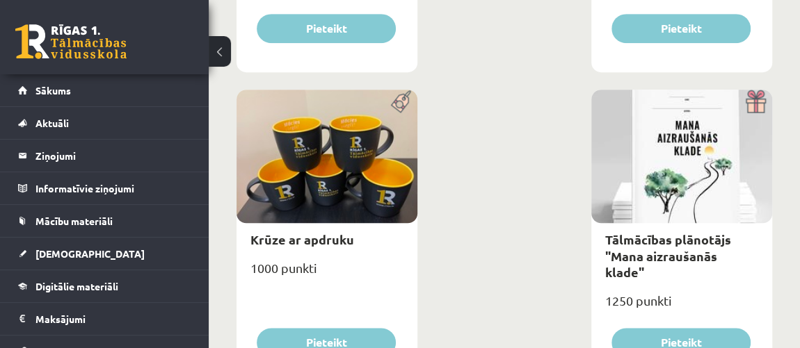
scroll to position [379, 0]
